Goal: Task Accomplishment & Management: Use online tool/utility

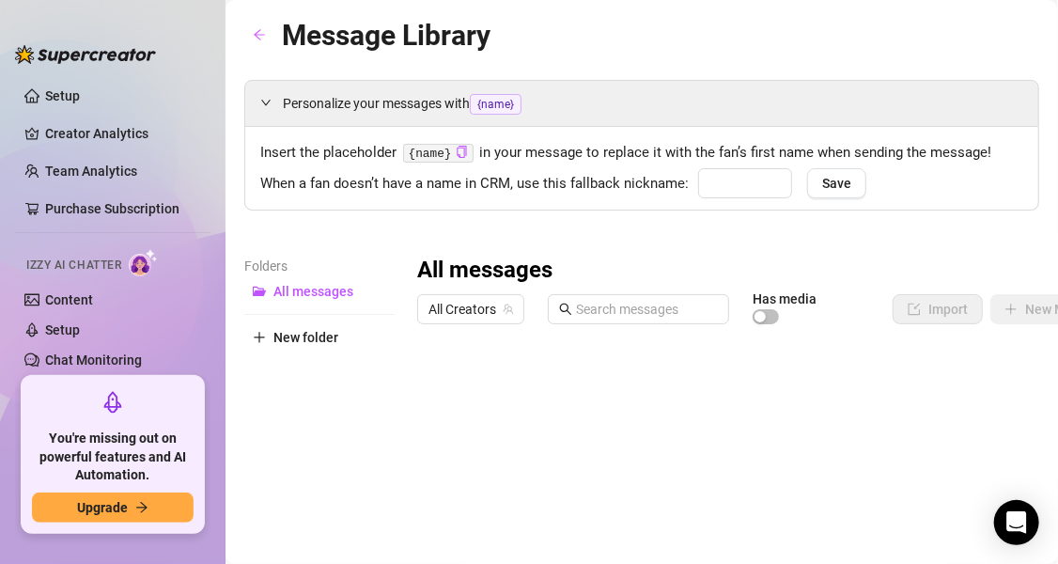
type input "cutie"
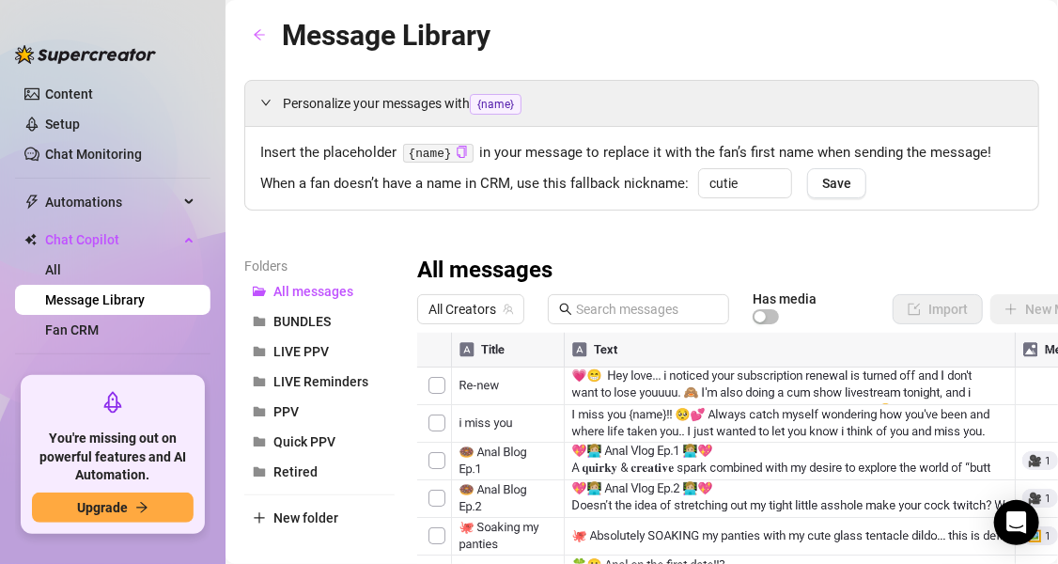
scroll to position [273, 0]
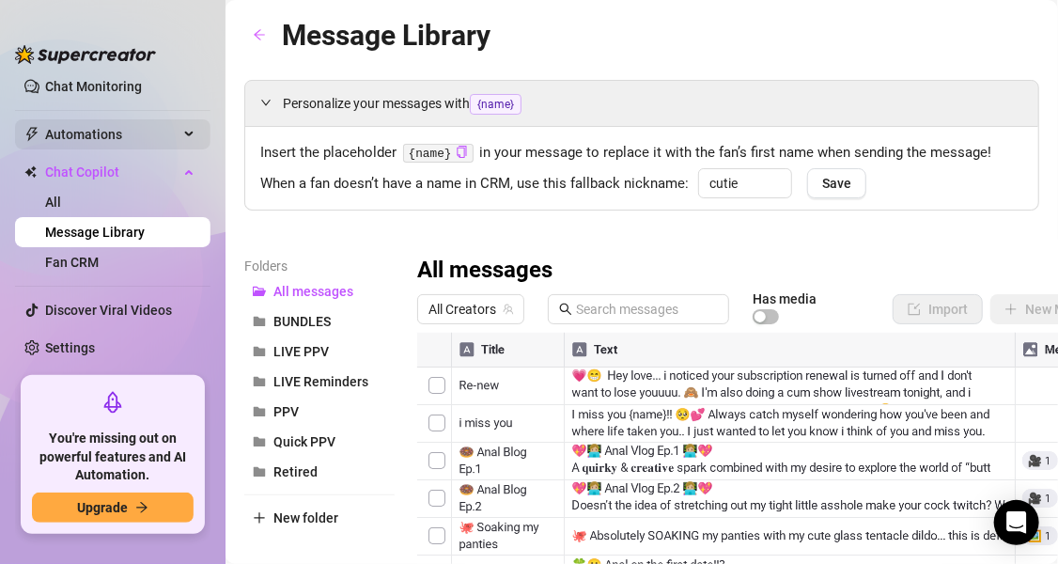
click at [154, 138] on span "Automations" at bounding box center [111, 134] width 133 height 30
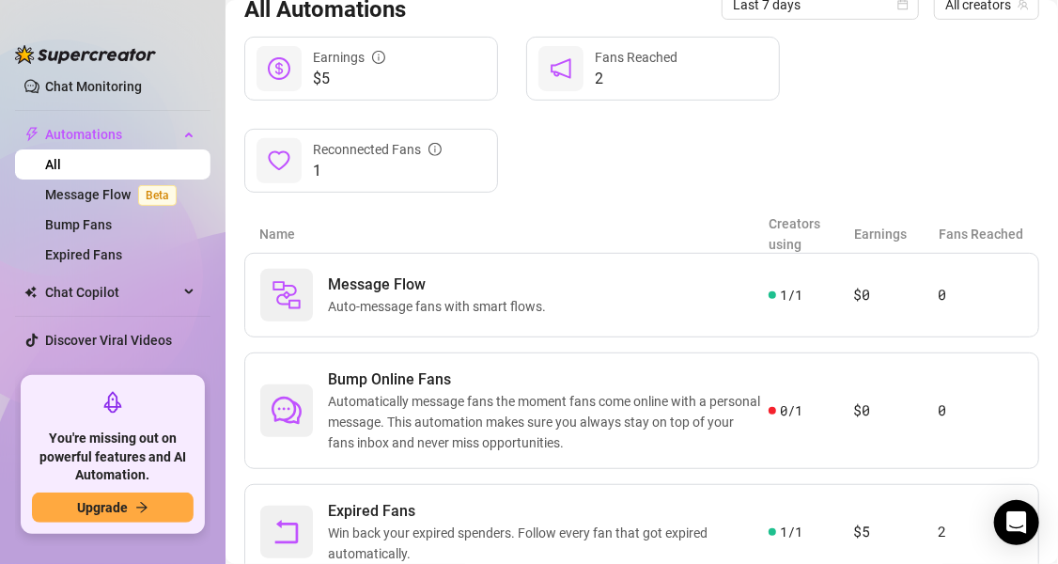
scroll to position [211, 0]
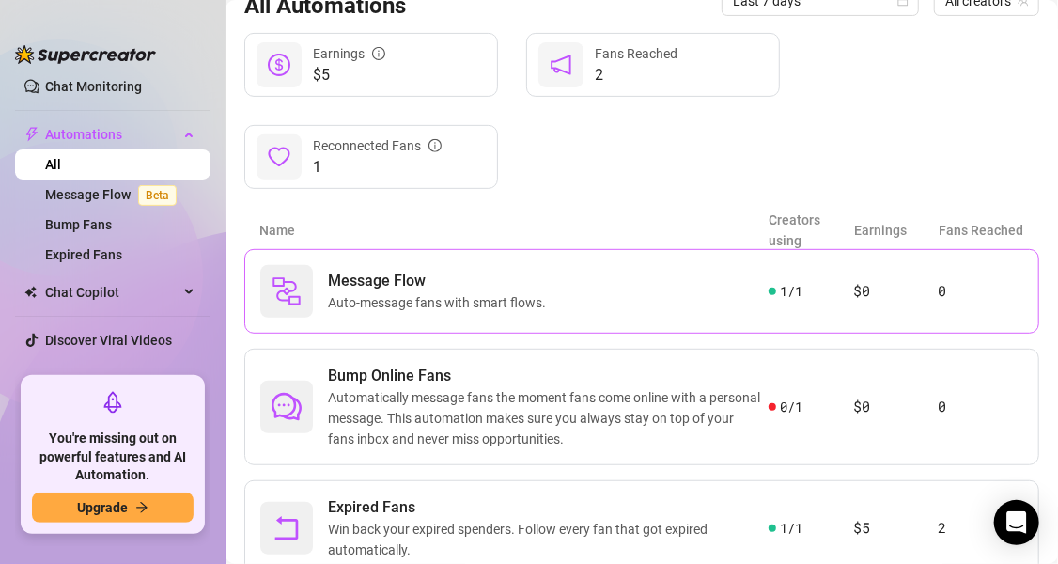
click at [459, 295] on span "Auto-message fans with smart flows." at bounding box center [441, 302] width 226 height 21
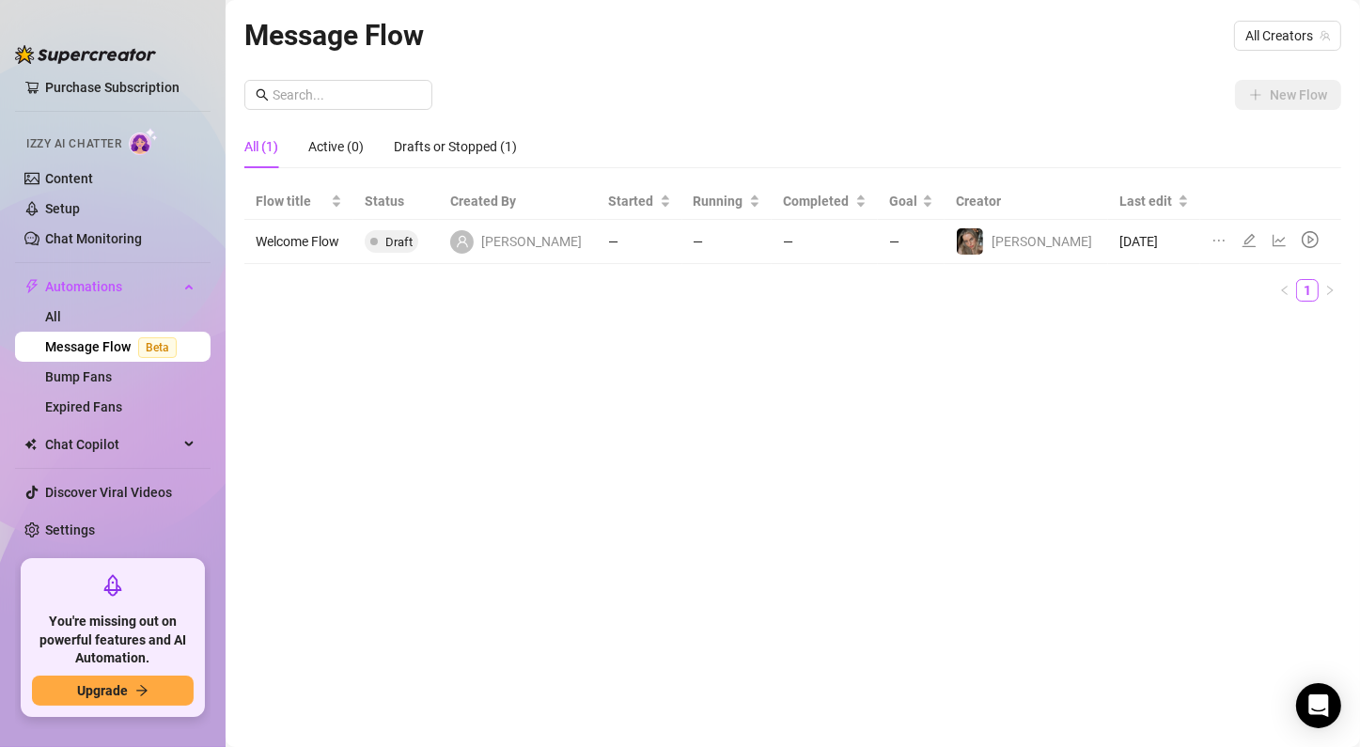
scroll to position [120, 0]
click at [1057, 242] on icon "ellipsis" at bounding box center [1218, 240] width 15 height 15
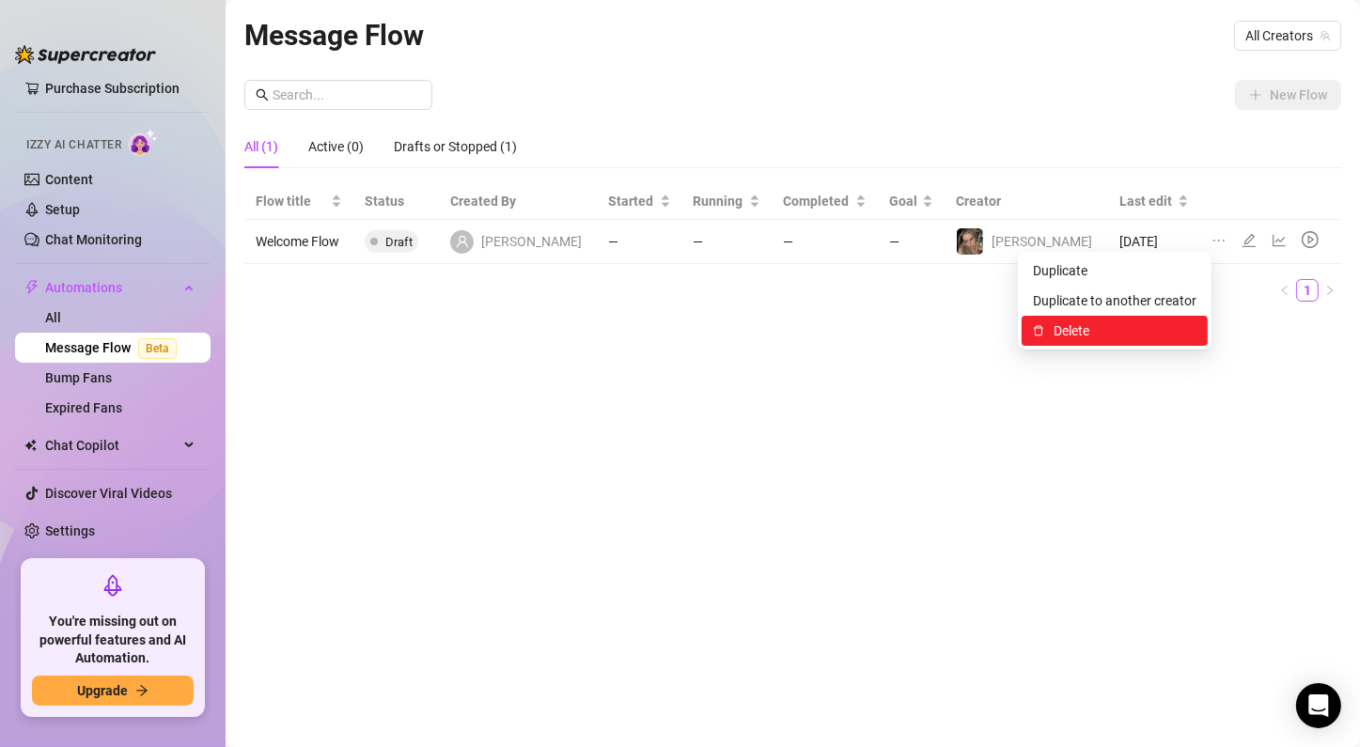
click at [1057, 338] on span "Delete" at bounding box center [1125, 330] width 143 height 21
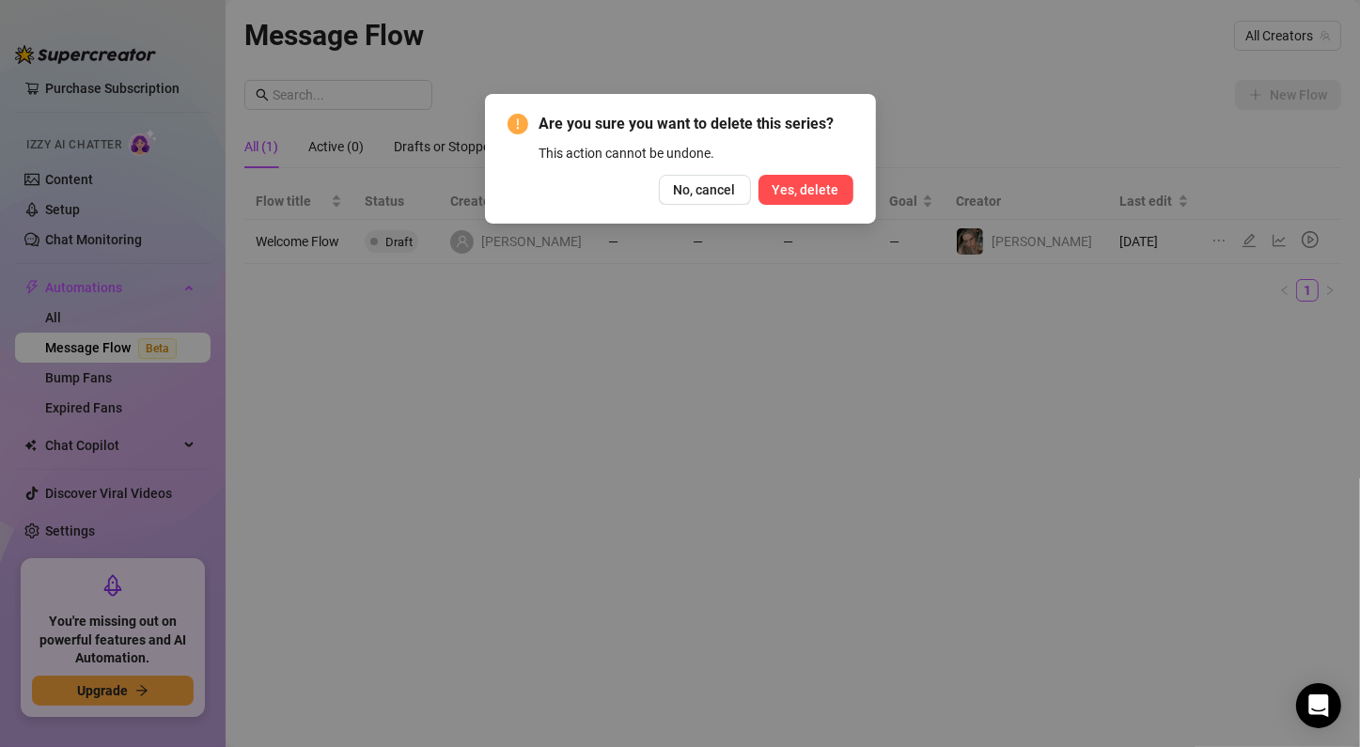
click at [815, 184] on span "Yes, delete" at bounding box center [806, 189] width 67 height 15
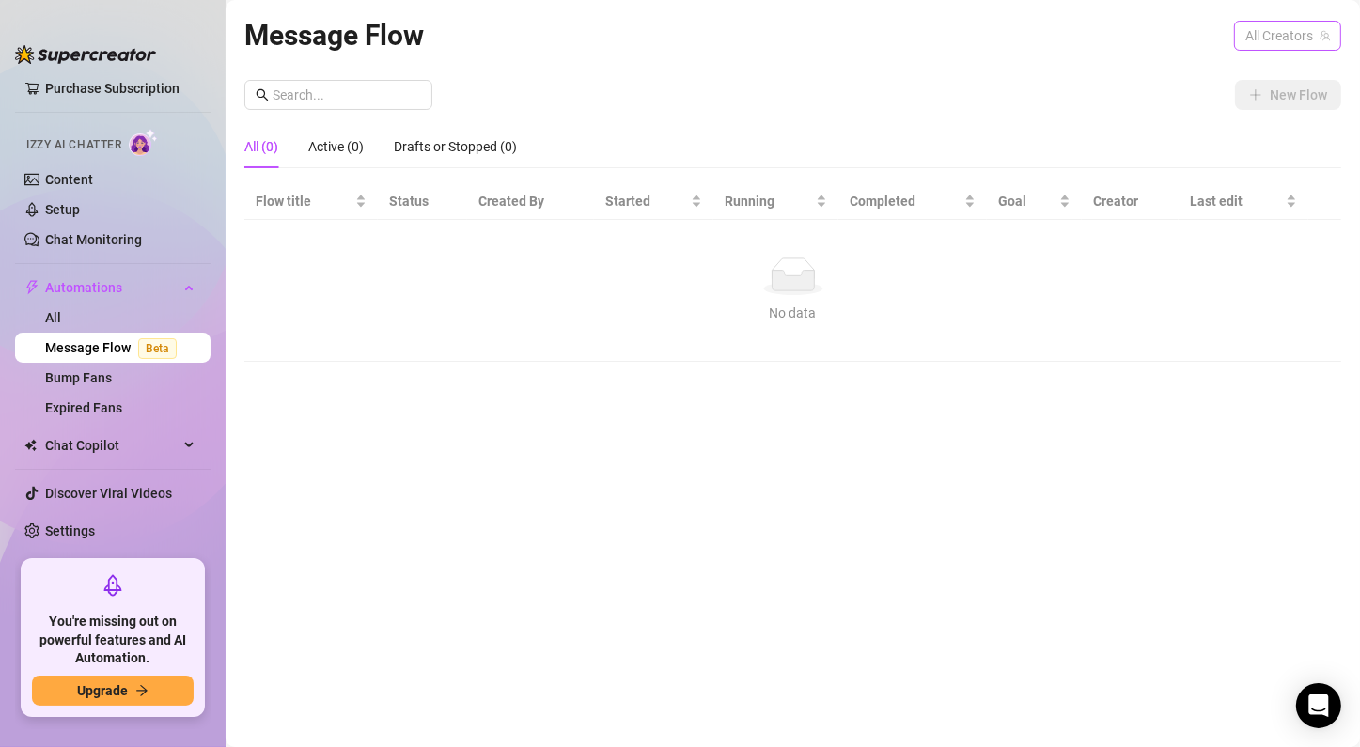
click at [1057, 36] on span "All Creators" at bounding box center [1287, 36] width 85 height 28
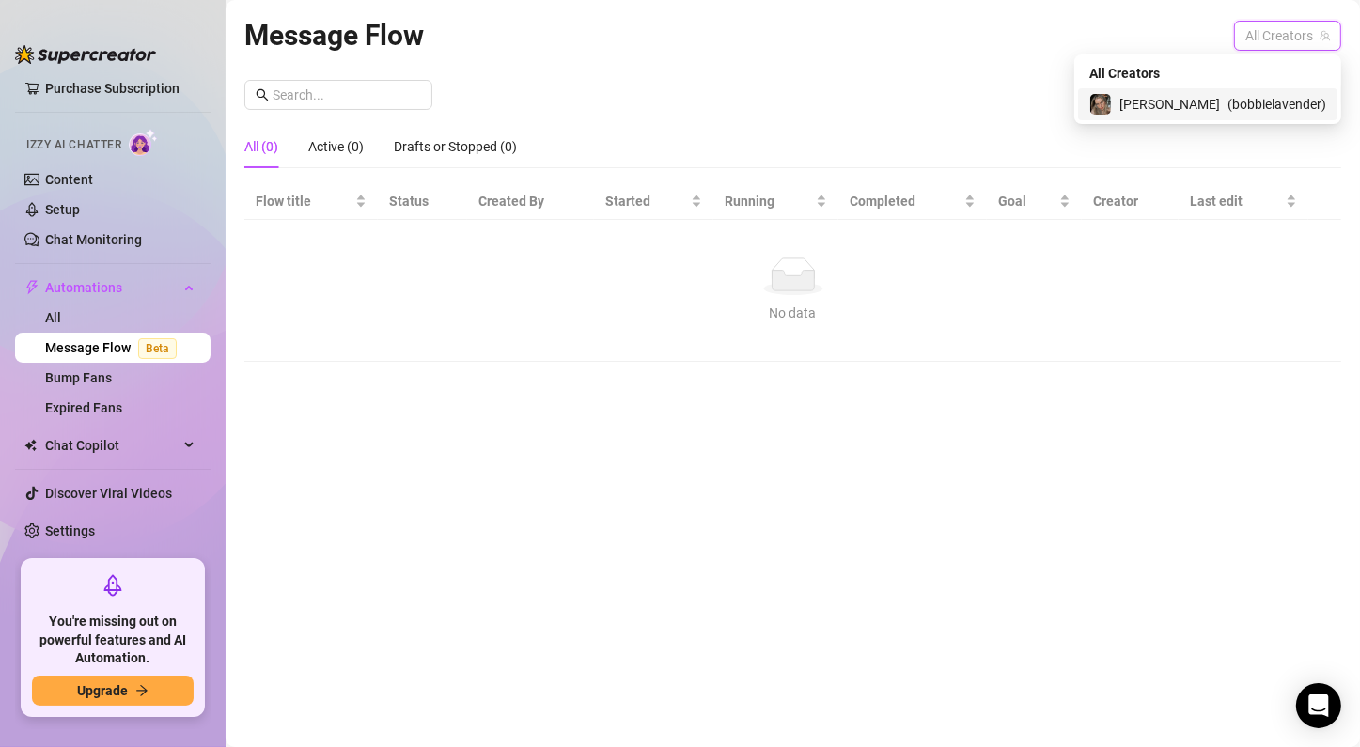
click at [1057, 115] on span "( bobbielavender )" at bounding box center [1276, 104] width 99 height 21
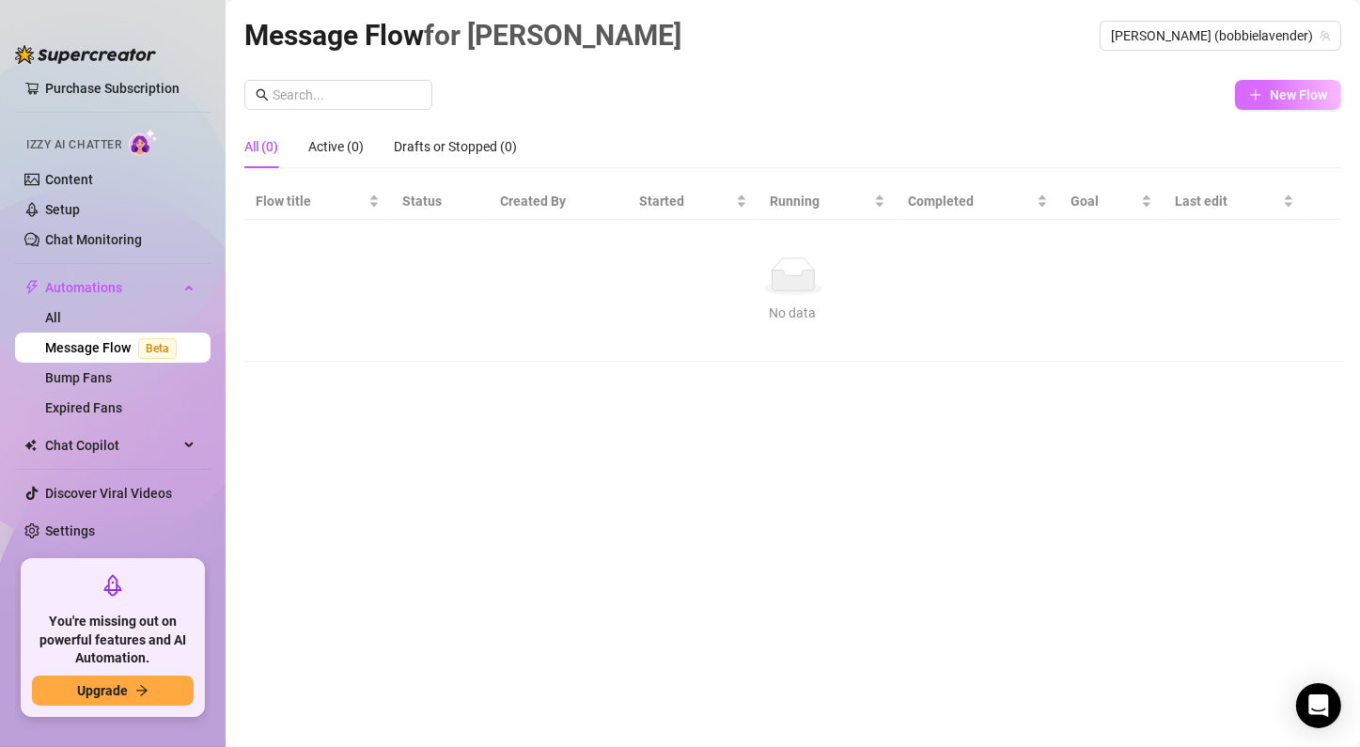
click at [1057, 92] on span "New Flow" at bounding box center [1298, 94] width 57 height 15
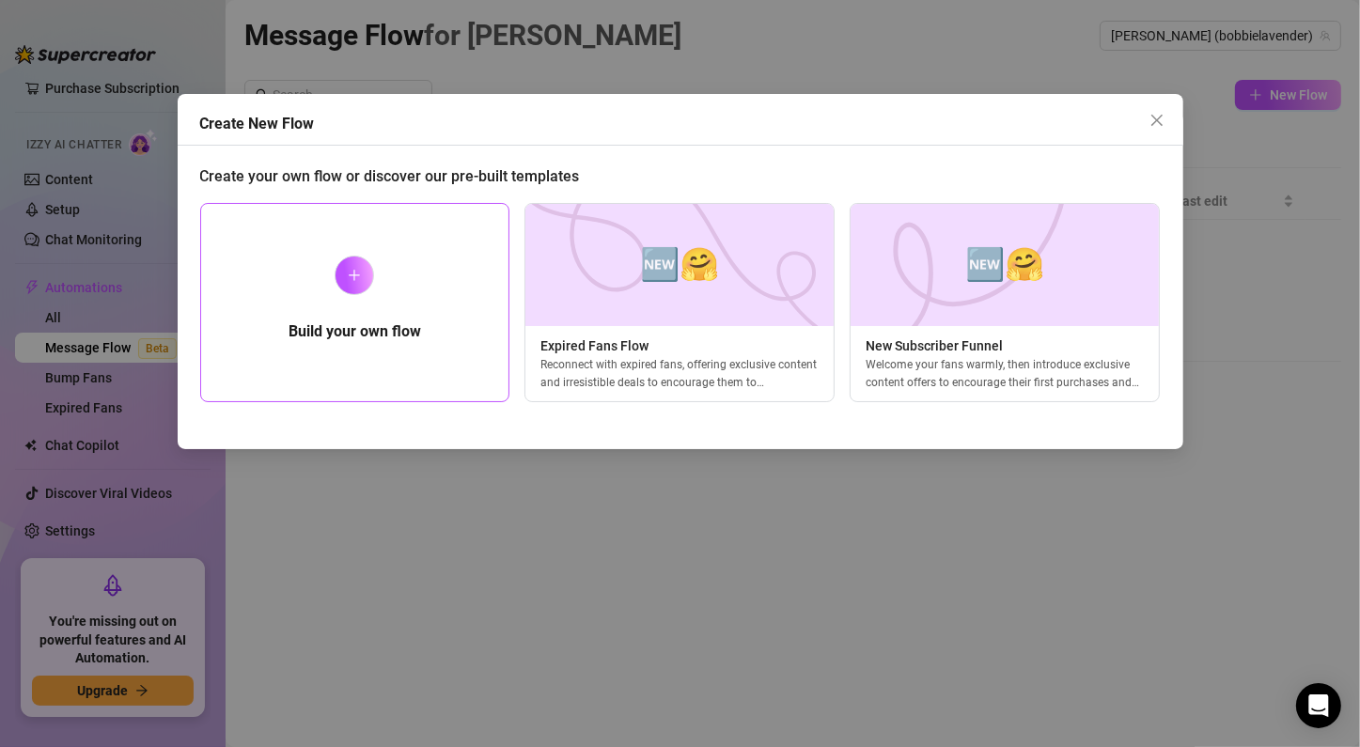
click at [355, 359] on div "Build your own flow" at bounding box center [355, 302] width 310 height 199
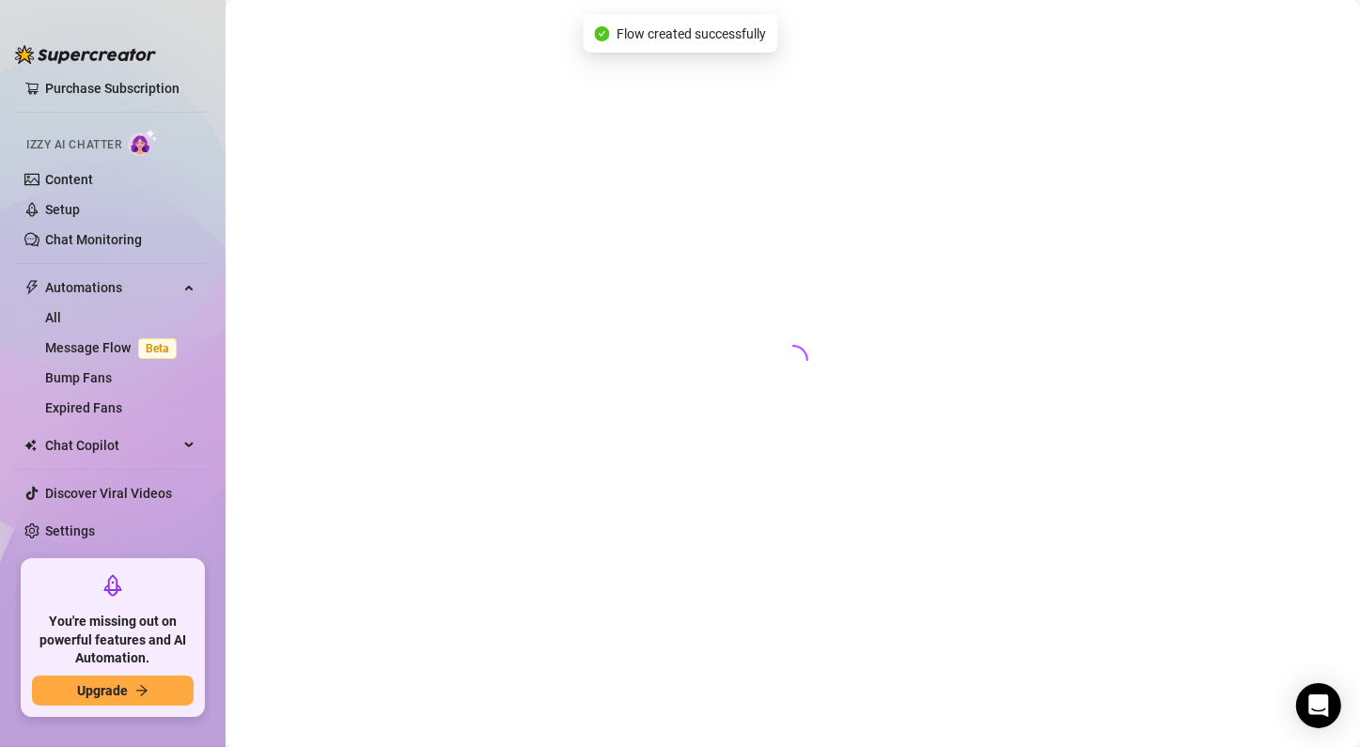
click at [357, 254] on div at bounding box center [792, 352] width 1097 height 678
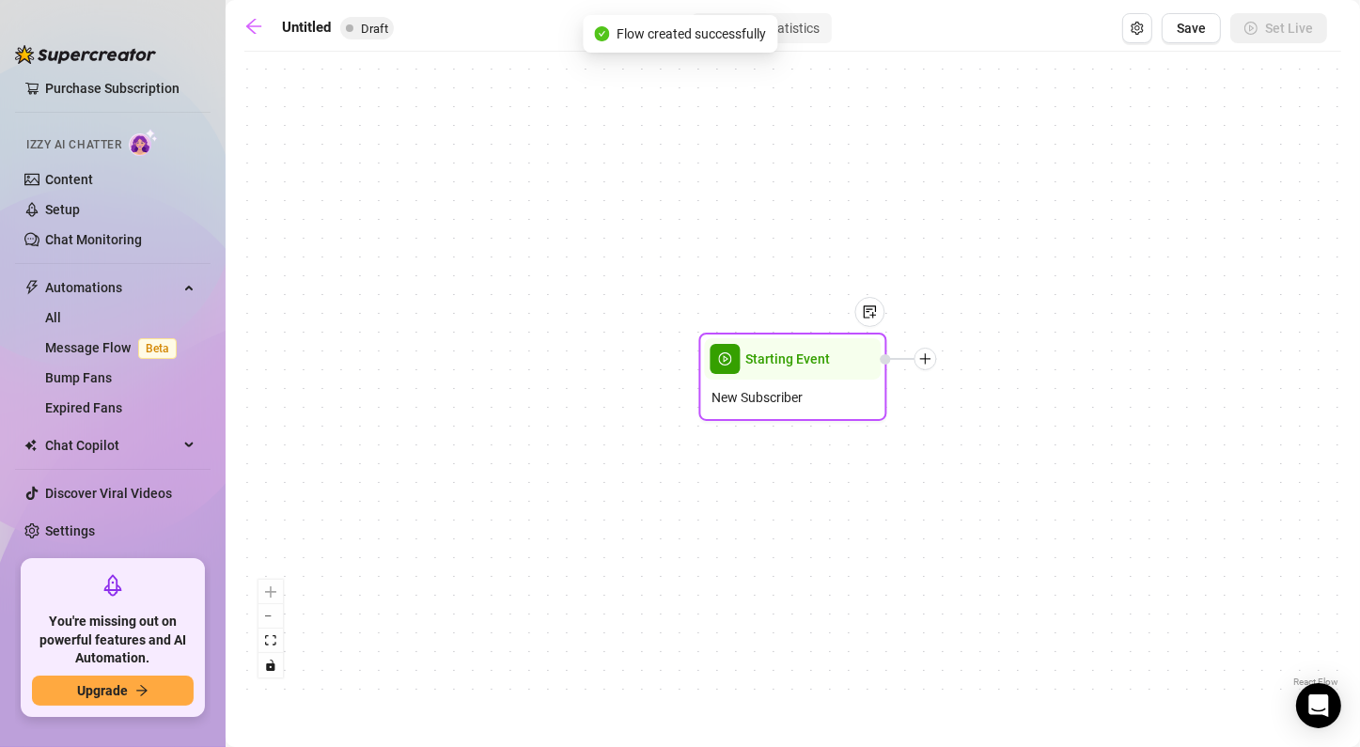
click at [771, 417] on div "Starting Event New Subscriber" at bounding box center [793, 377] width 188 height 88
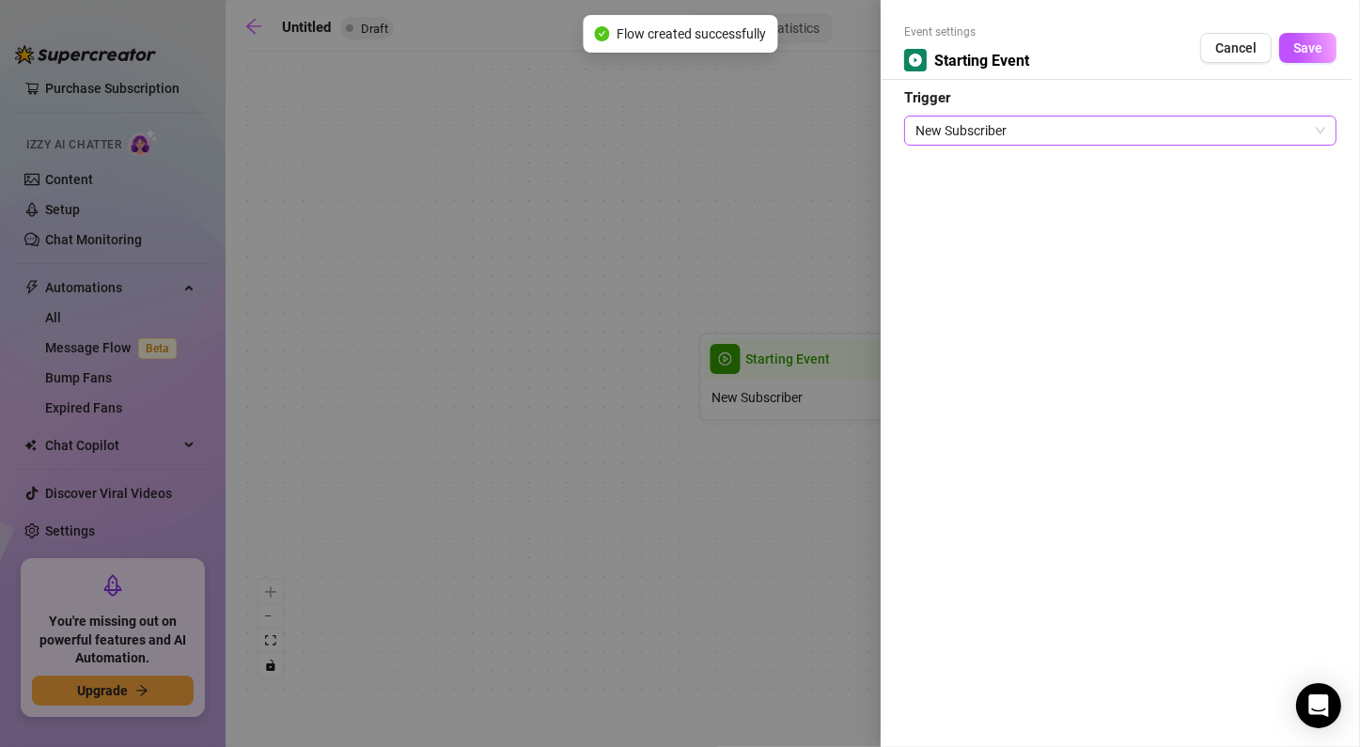
click at [1025, 128] on span "New Subscriber" at bounding box center [1120, 131] width 410 height 28
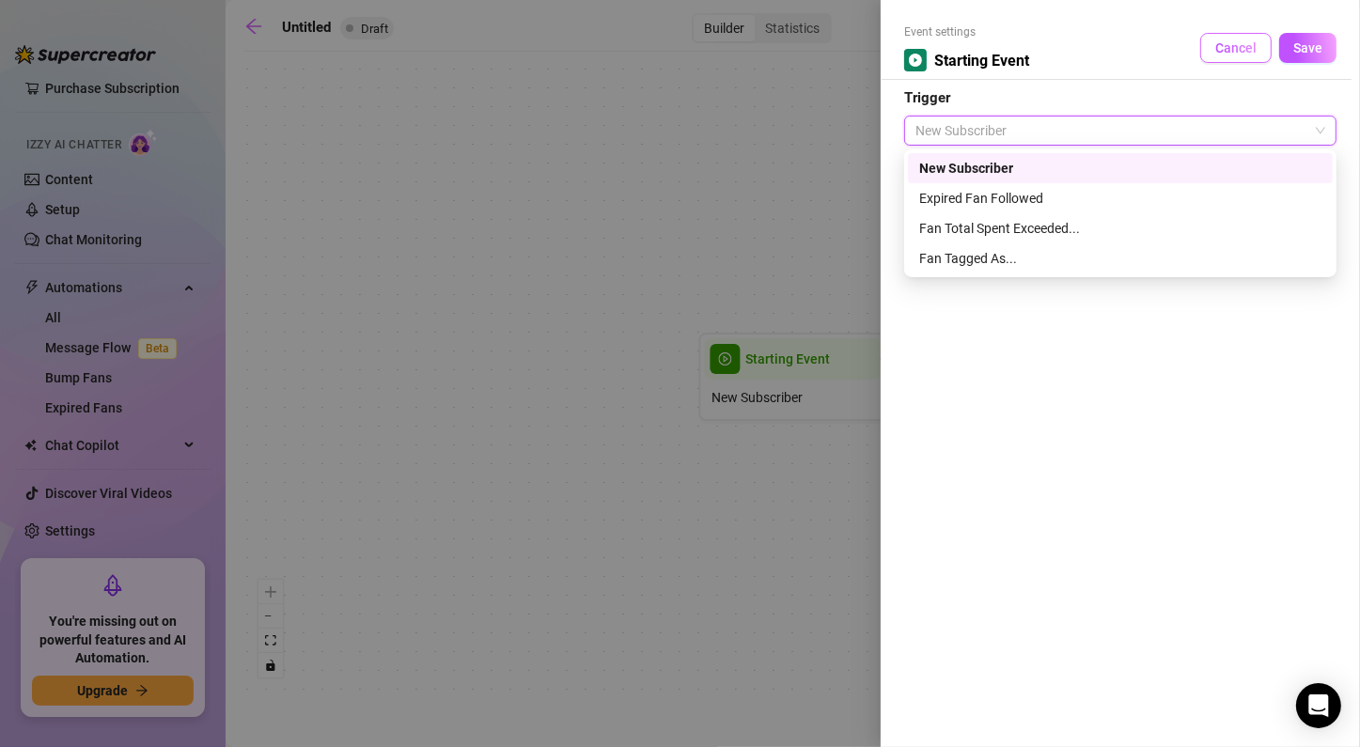
click at [1057, 51] on span "Cancel" at bounding box center [1235, 47] width 41 height 15
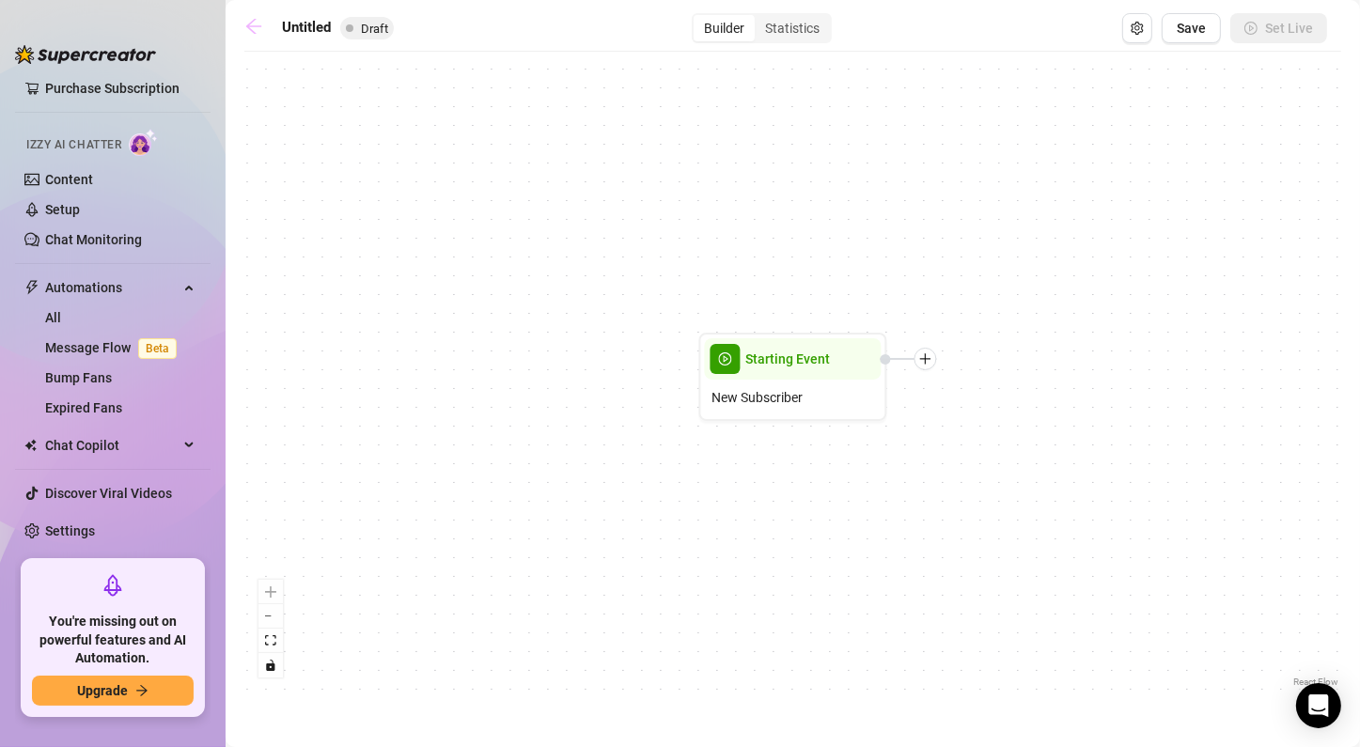
click at [260, 38] on link at bounding box center [258, 28] width 28 height 23
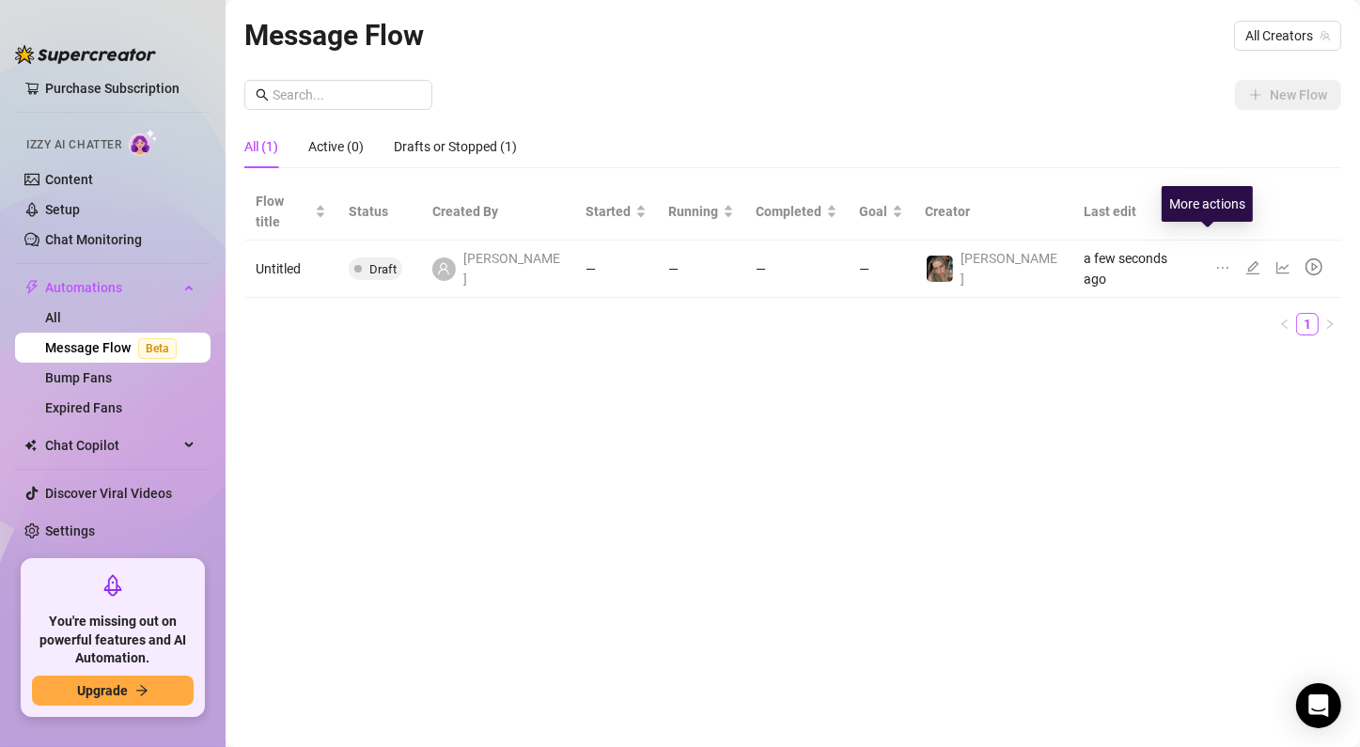
click at [1057, 260] on icon "ellipsis" at bounding box center [1222, 267] width 15 height 15
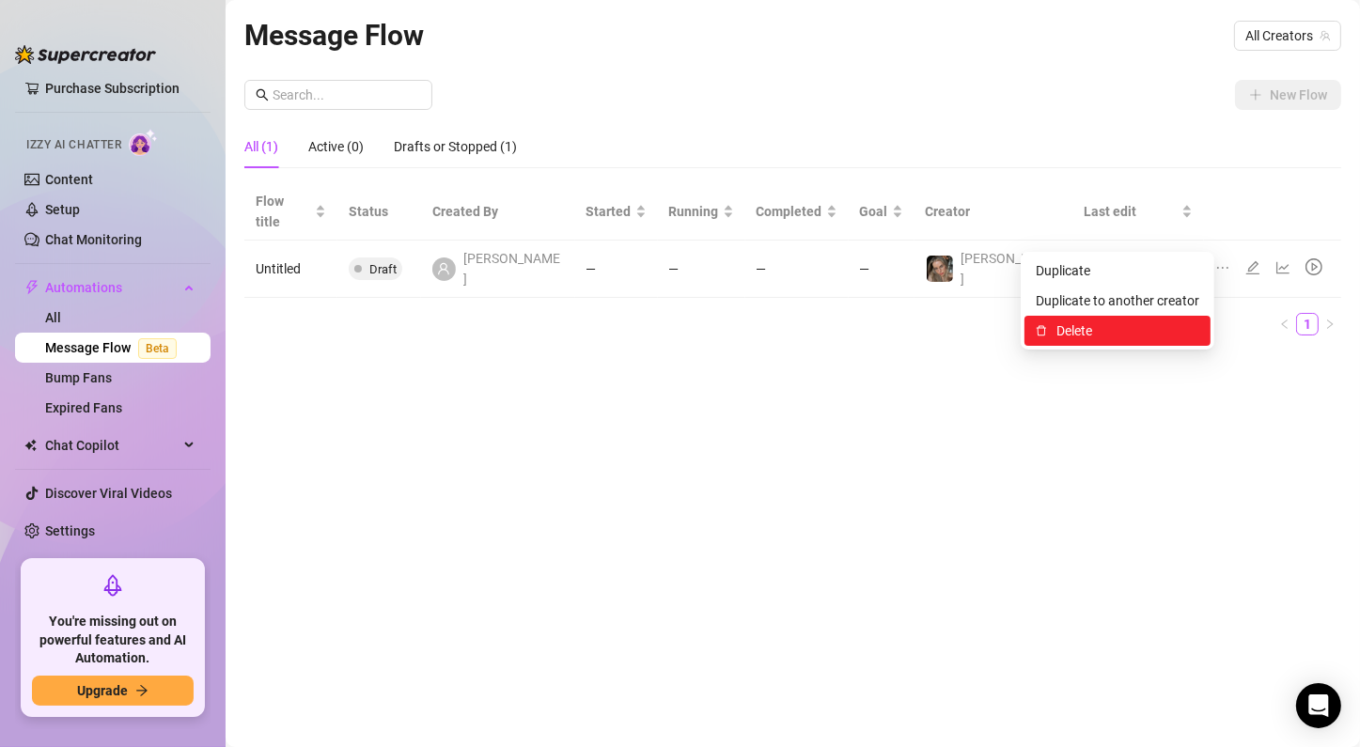
click at [1056, 334] on span "Delete" at bounding box center [1127, 330] width 143 height 21
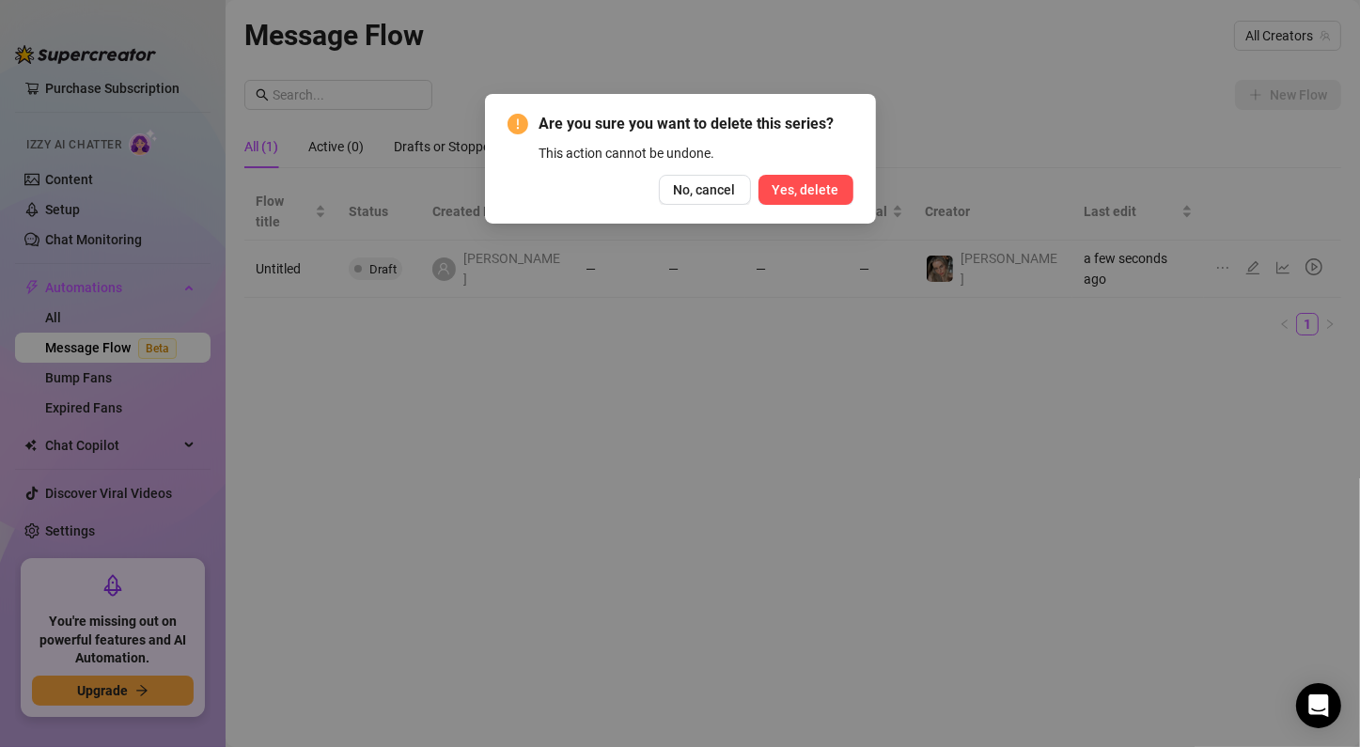
click at [807, 194] on span "Yes, delete" at bounding box center [806, 189] width 67 height 15
